Goal: Task Accomplishment & Management: Manage account settings

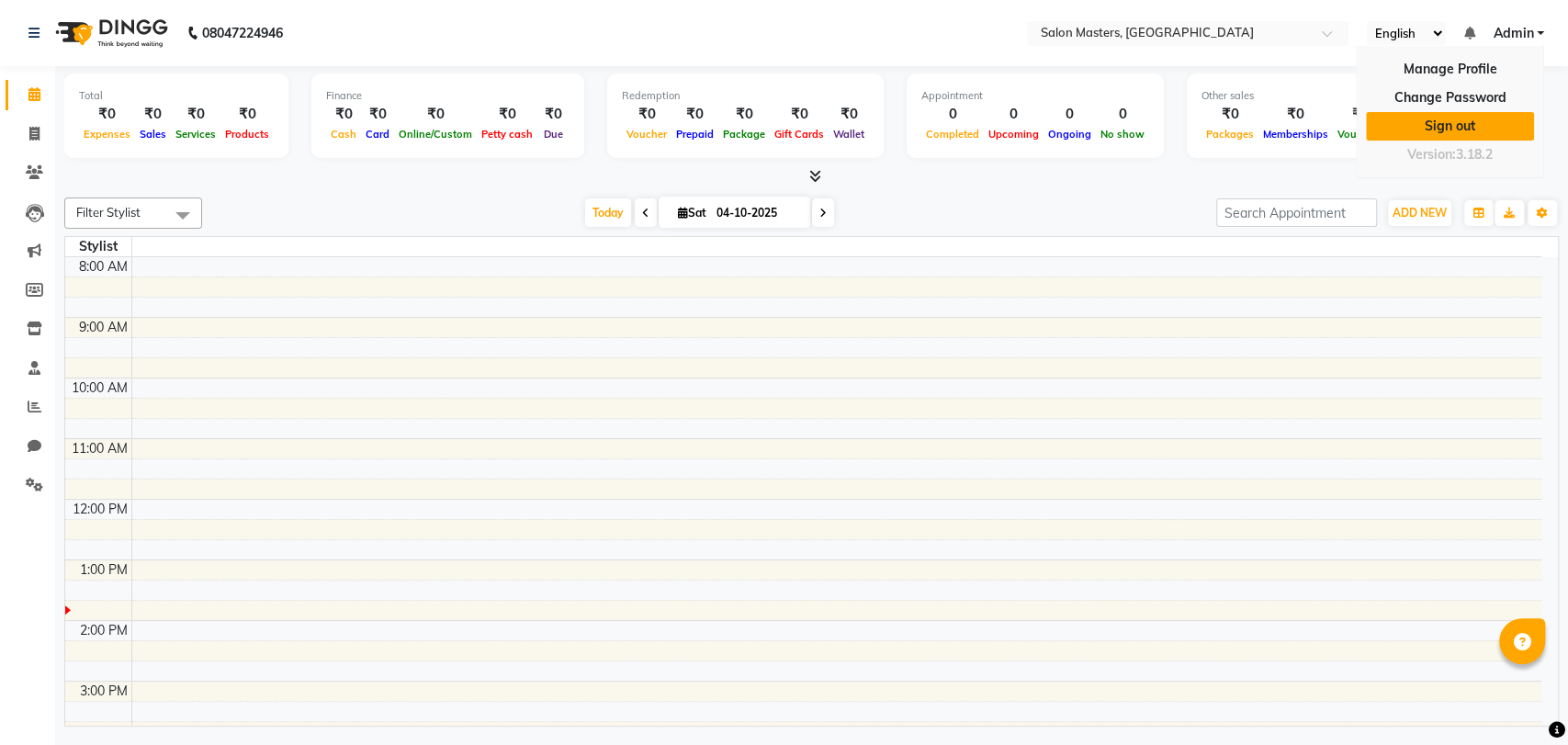
click at [1473, 119] on link "Sign out" at bounding box center [1450, 126] width 168 height 29
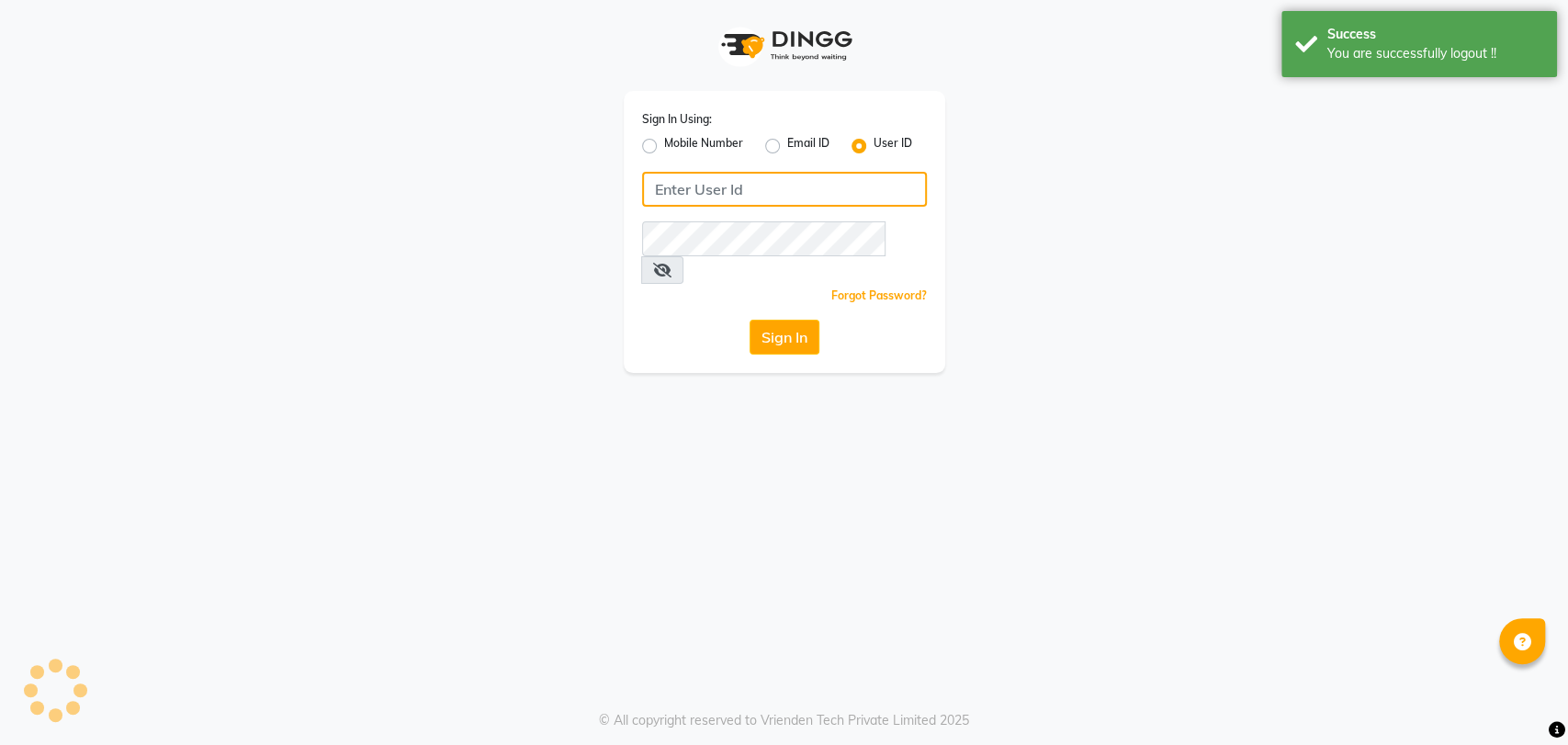
type input "9850407724"
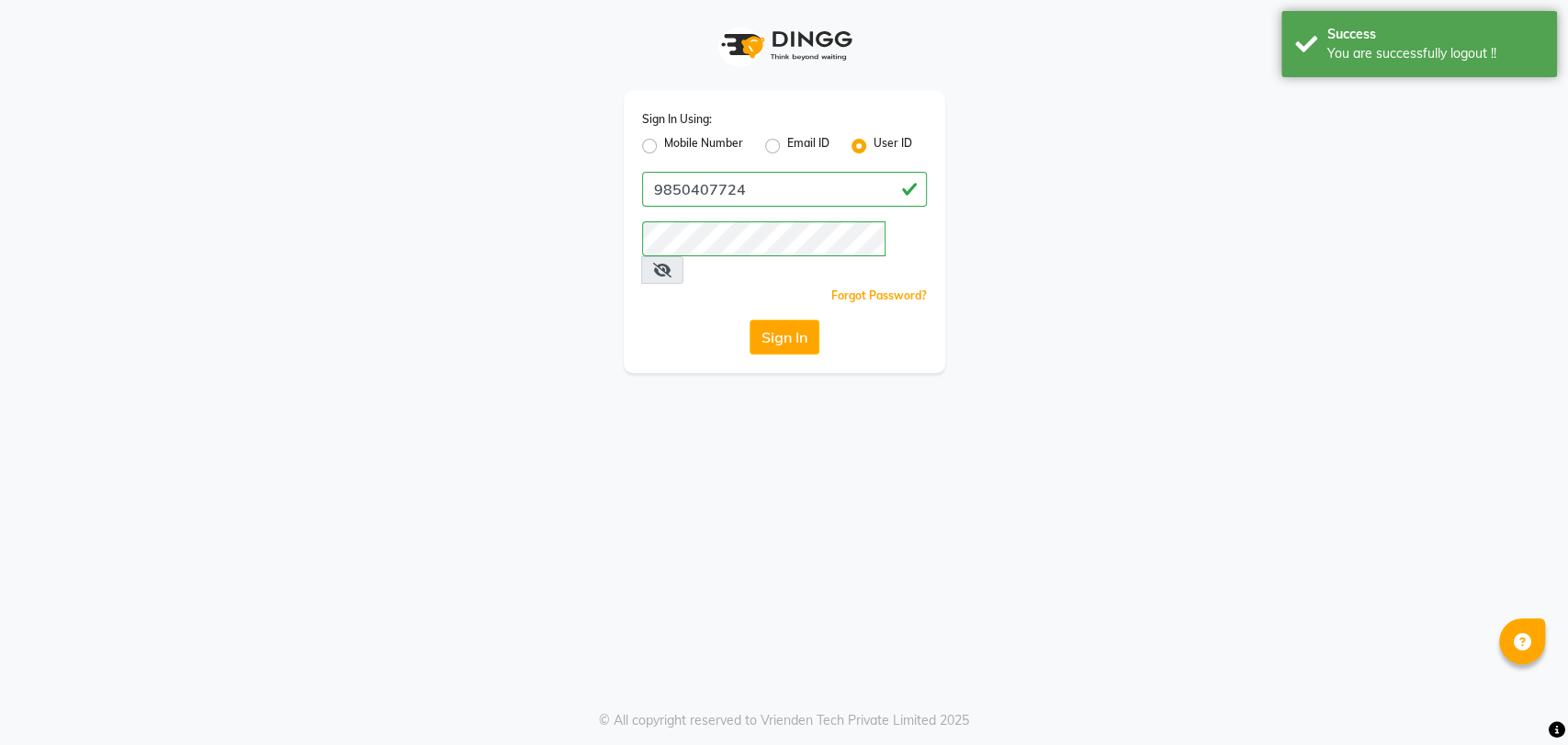
click at [664, 143] on label "Mobile Number" at bounding box center [703, 146] width 79 height 22
click at [664, 143] on input "Mobile Number" at bounding box center [669, 140] width 12 height 12
radio input "true"
radio input "false"
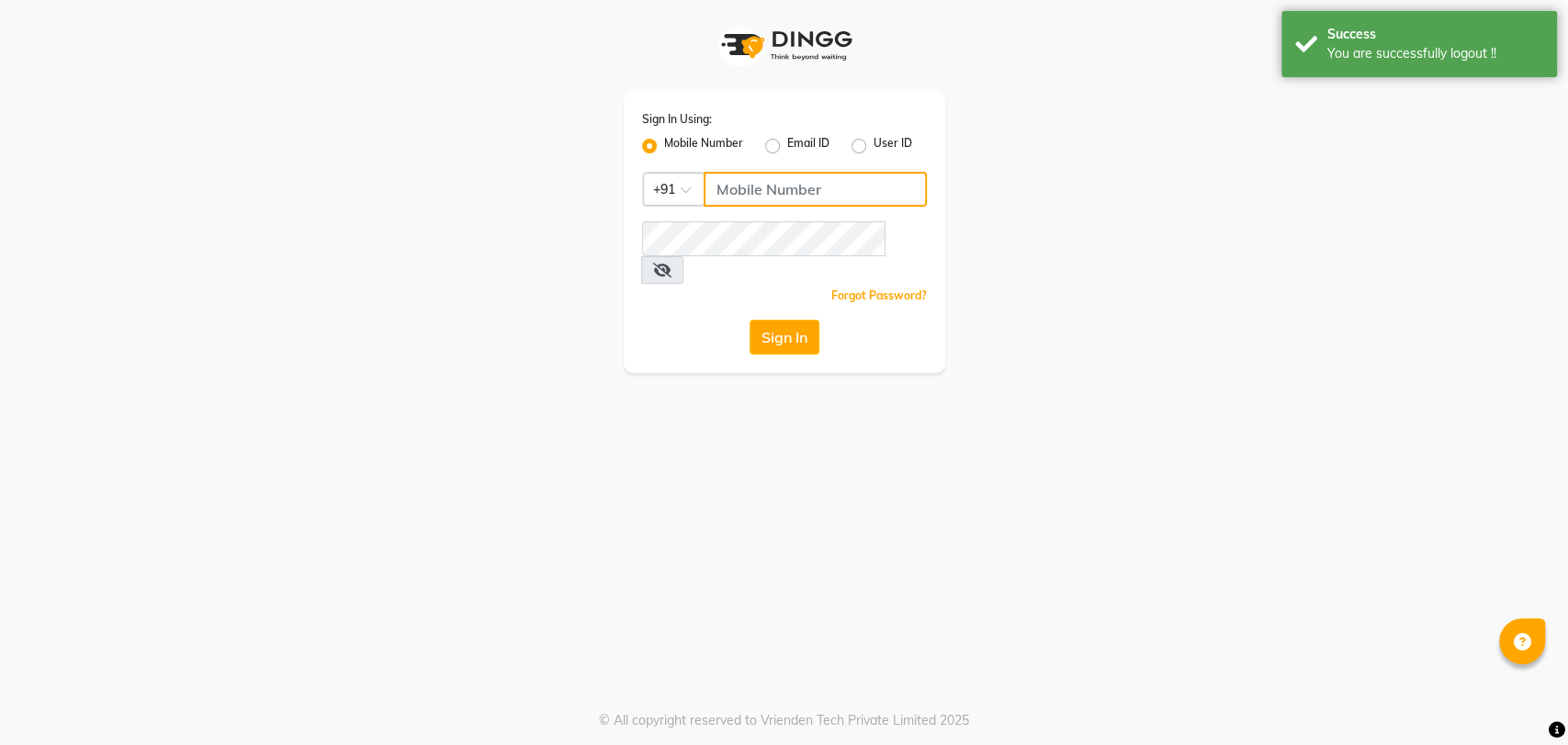
click at [757, 192] on input "Username" at bounding box center [815, 189] width 223 height 35
type input "9850407724"
click at [793, 320] on button "Sign In" at bounding box center [785, 337] width 70 height 35
